Goal: Find specific page/section: Find specific page/section

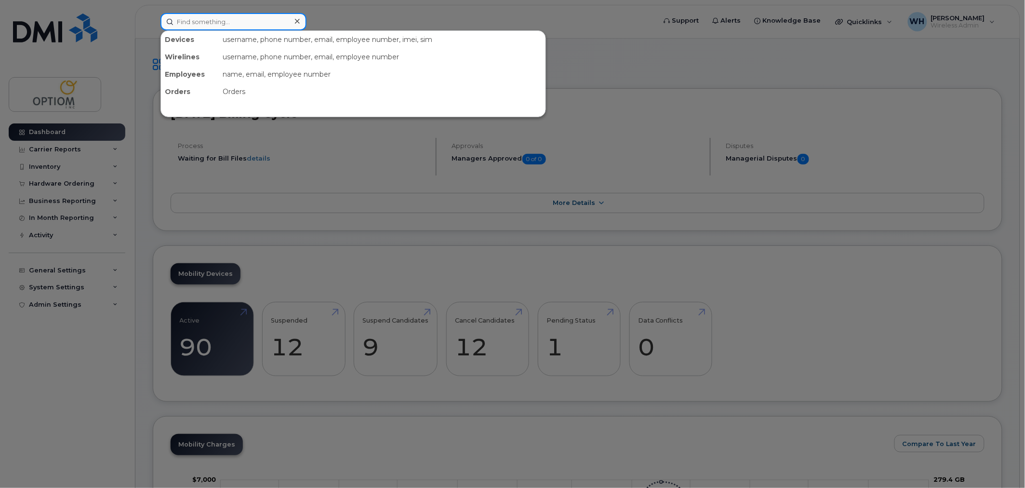
click at [237, 14] on input at bounding box center [233, 21] width 146 height 17
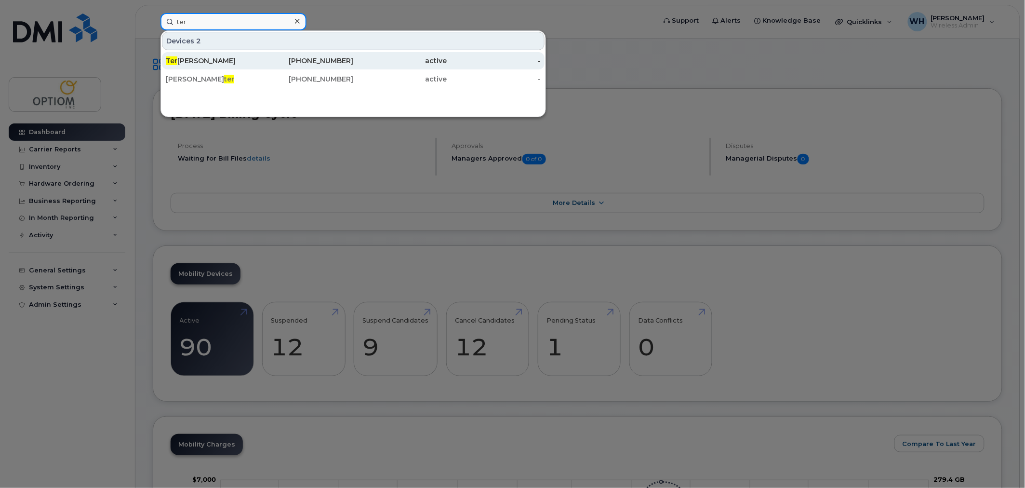
type input "ter"
click at [238, 61] on div "Ter ena Huxtable" at bounding box center [213, 61] width 94 height 10
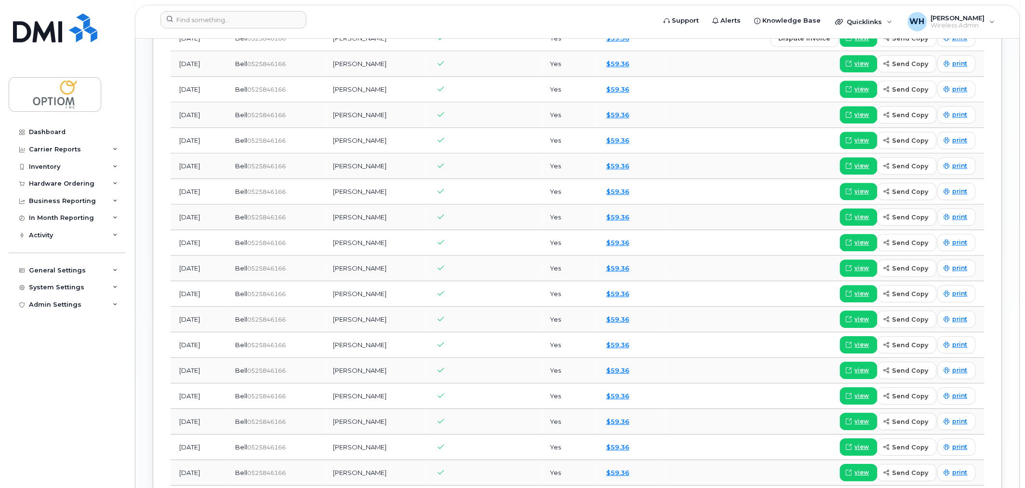
scroll to position [850, 0]
click at [82, 184] on div "Hardware Ordering" at bounding box center [62, 184] width 66 height 8
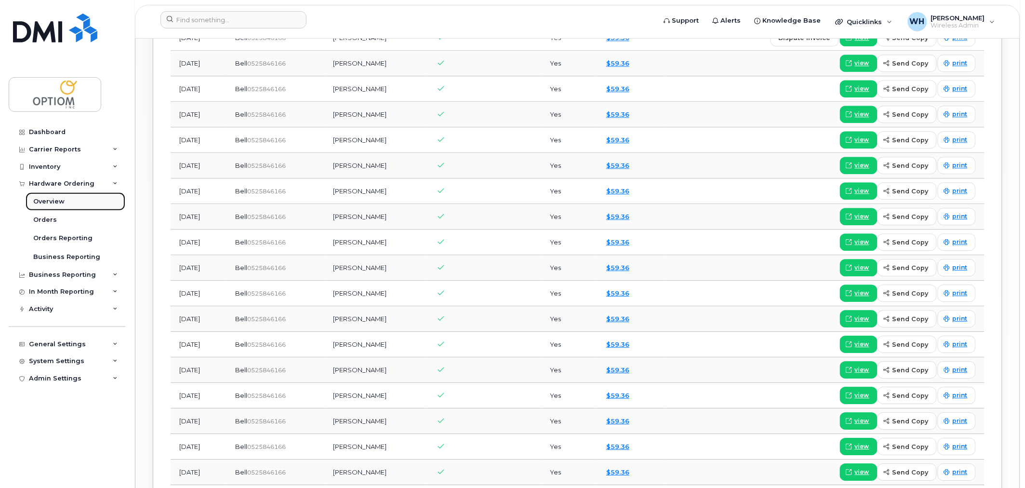
click at [79, 200] on link "Overview" at bounding box center [76, 201] width 100 height 18
